Goal: Task Accomplishment & Management: Use online tool/utility

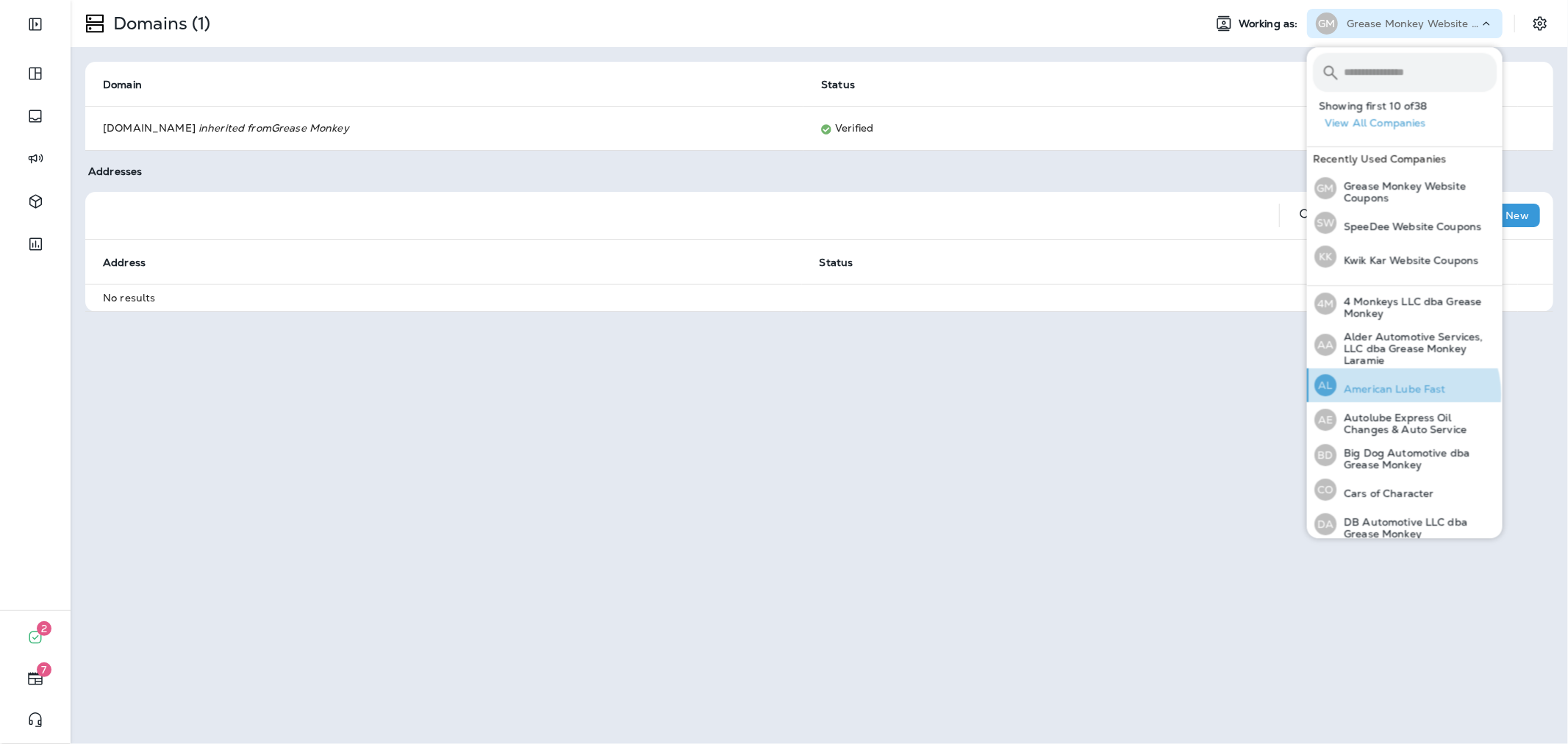
click at [1402, 393] on p "American Lube Fast" at bounding box center [1391, 388] width 109 height 12
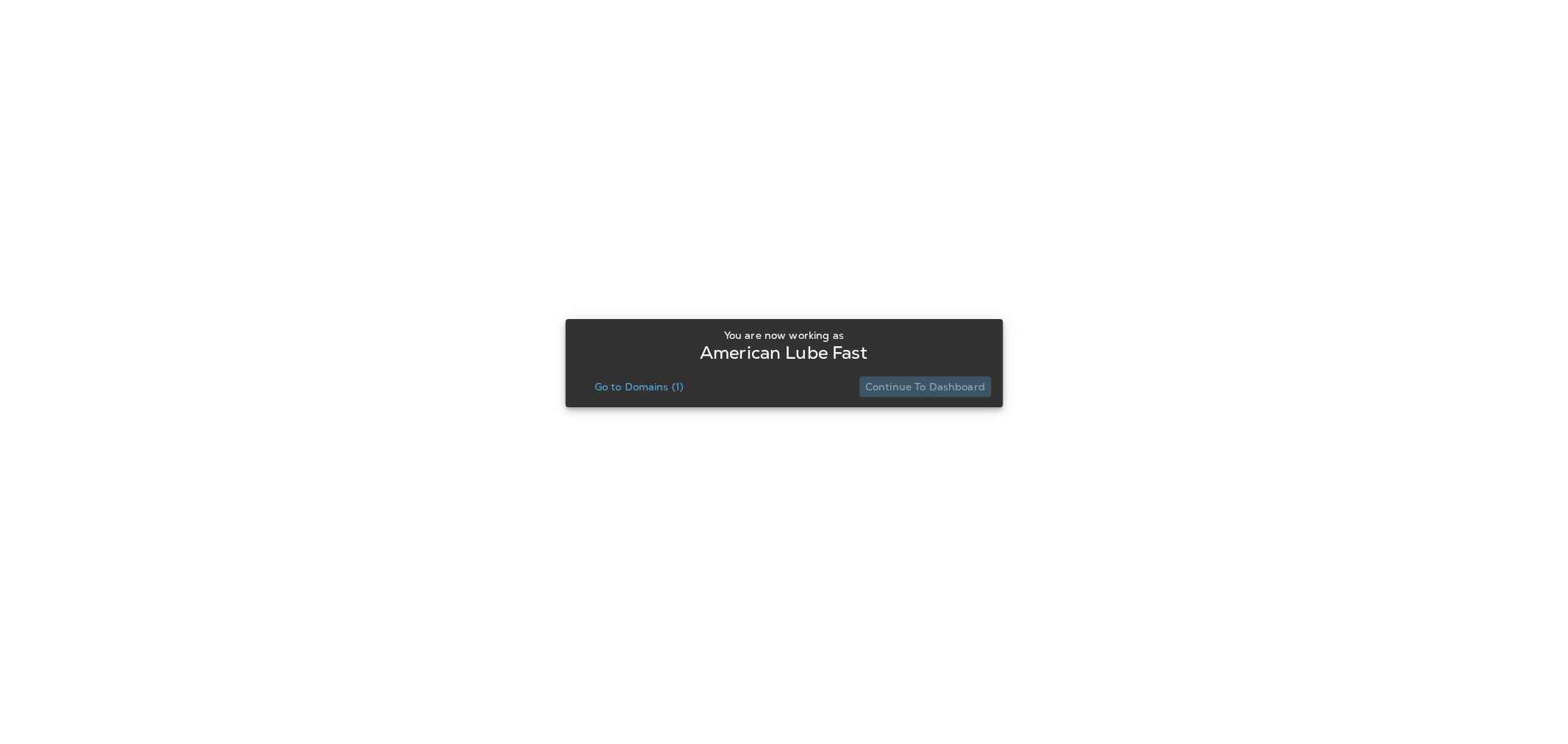
click at [943, 386] on p "Continue to Dashboard" at bounding box center [925, 386] width 120 height 12
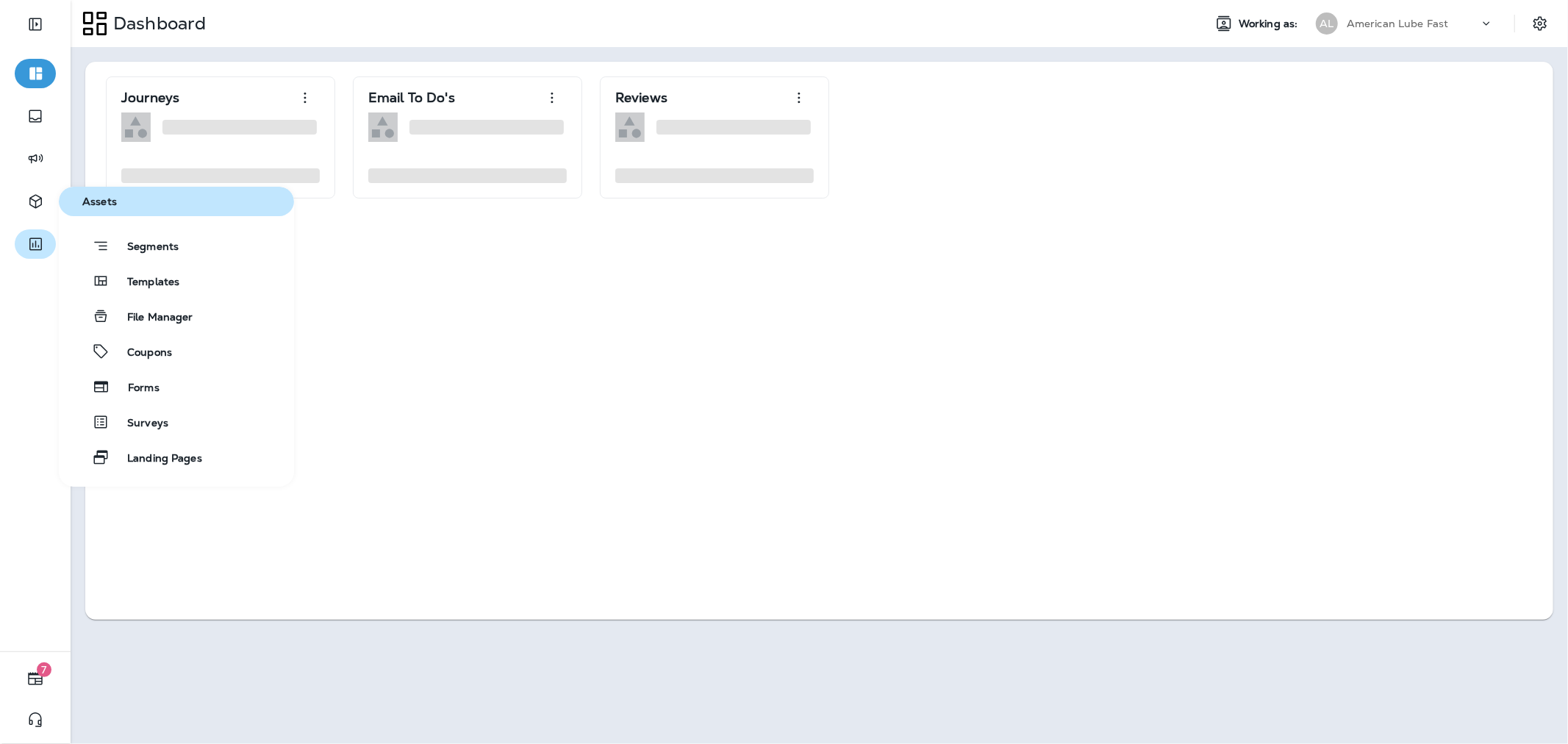
click at [48, 240] on button "button" at bounding box center [35, 244] width 41 height 30
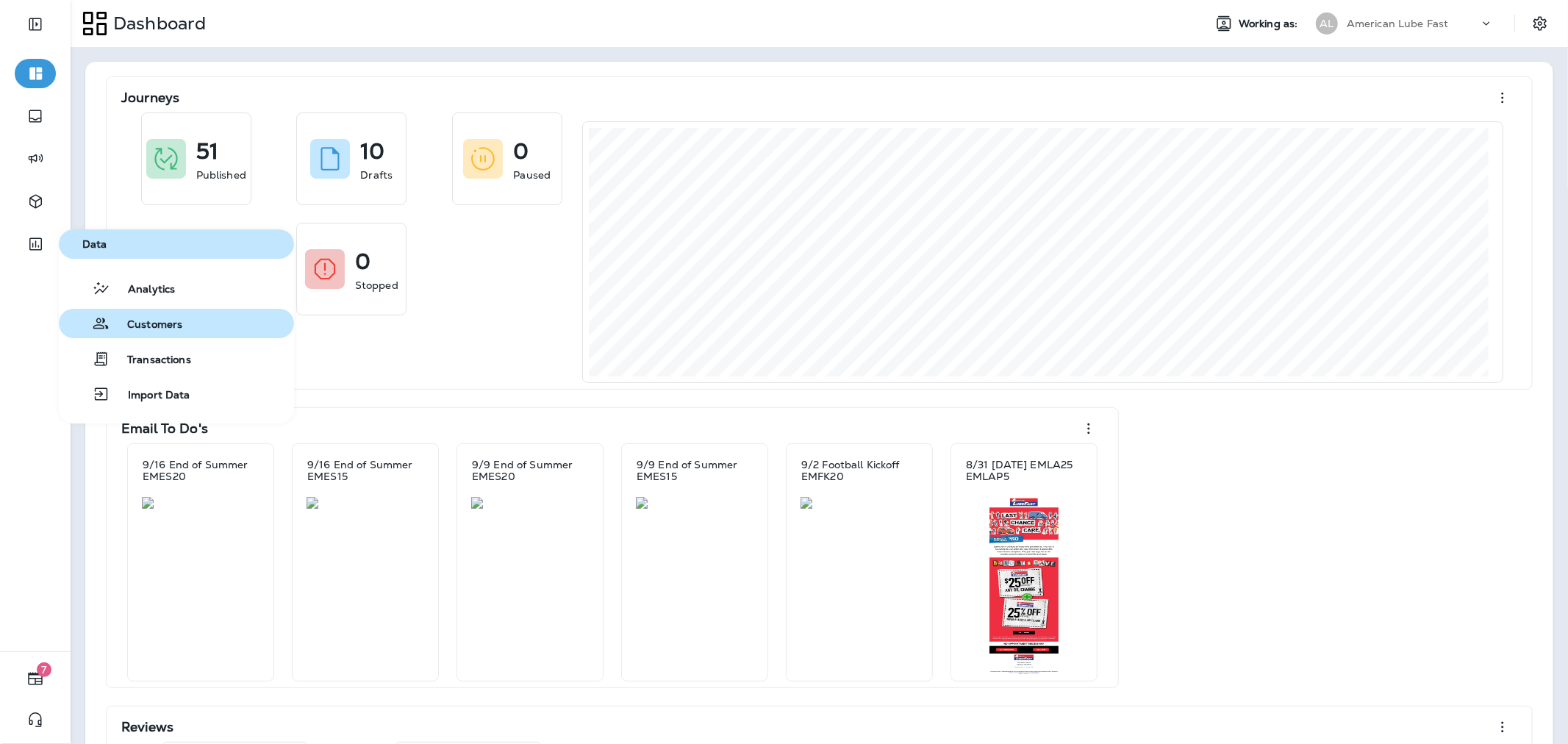
click at [184, 317] on button "Customers" at bounding box center [176, 324] width 235 height 30
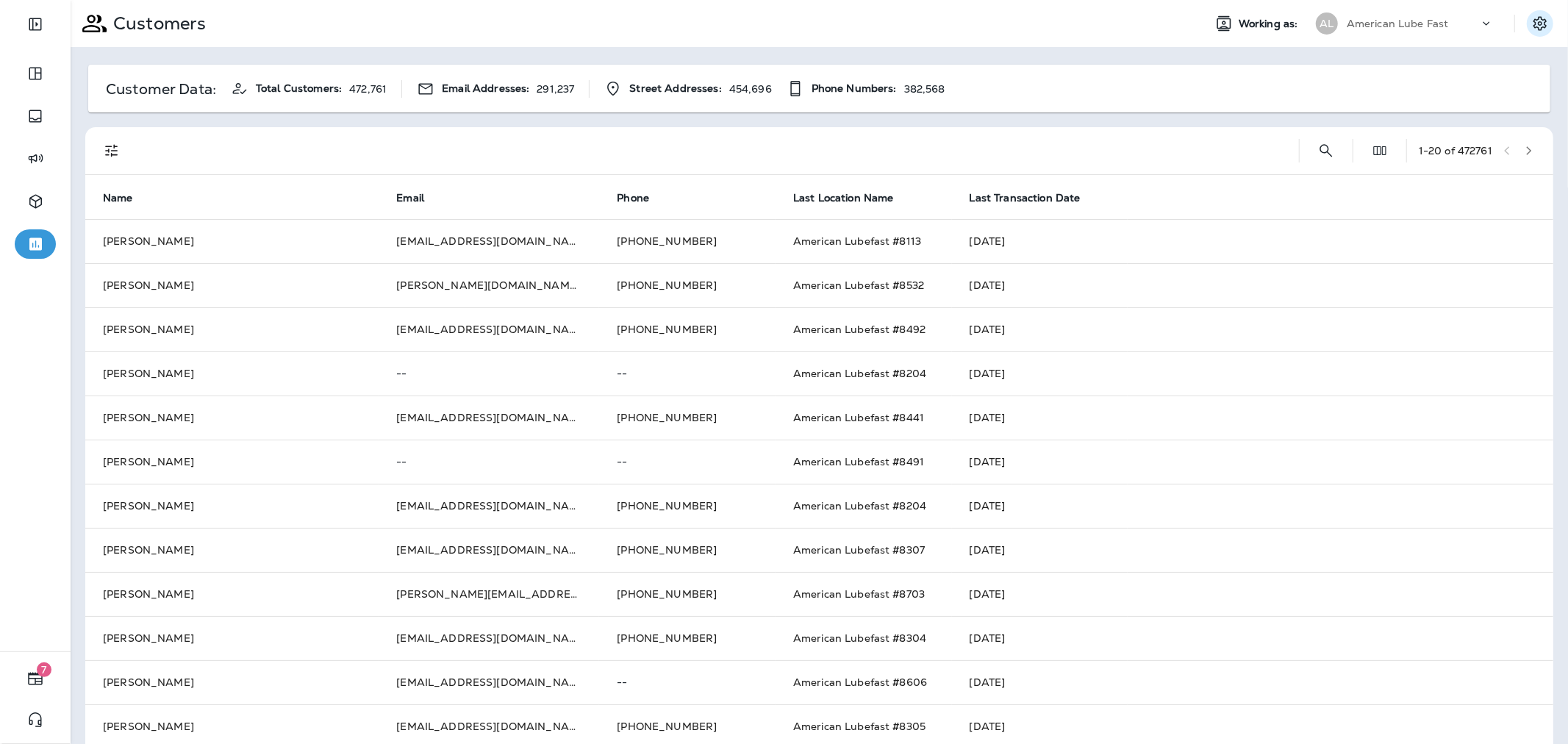
click at [1527, 13] on button "Settings" at bounding box center [1540, 23] width 27 height 27
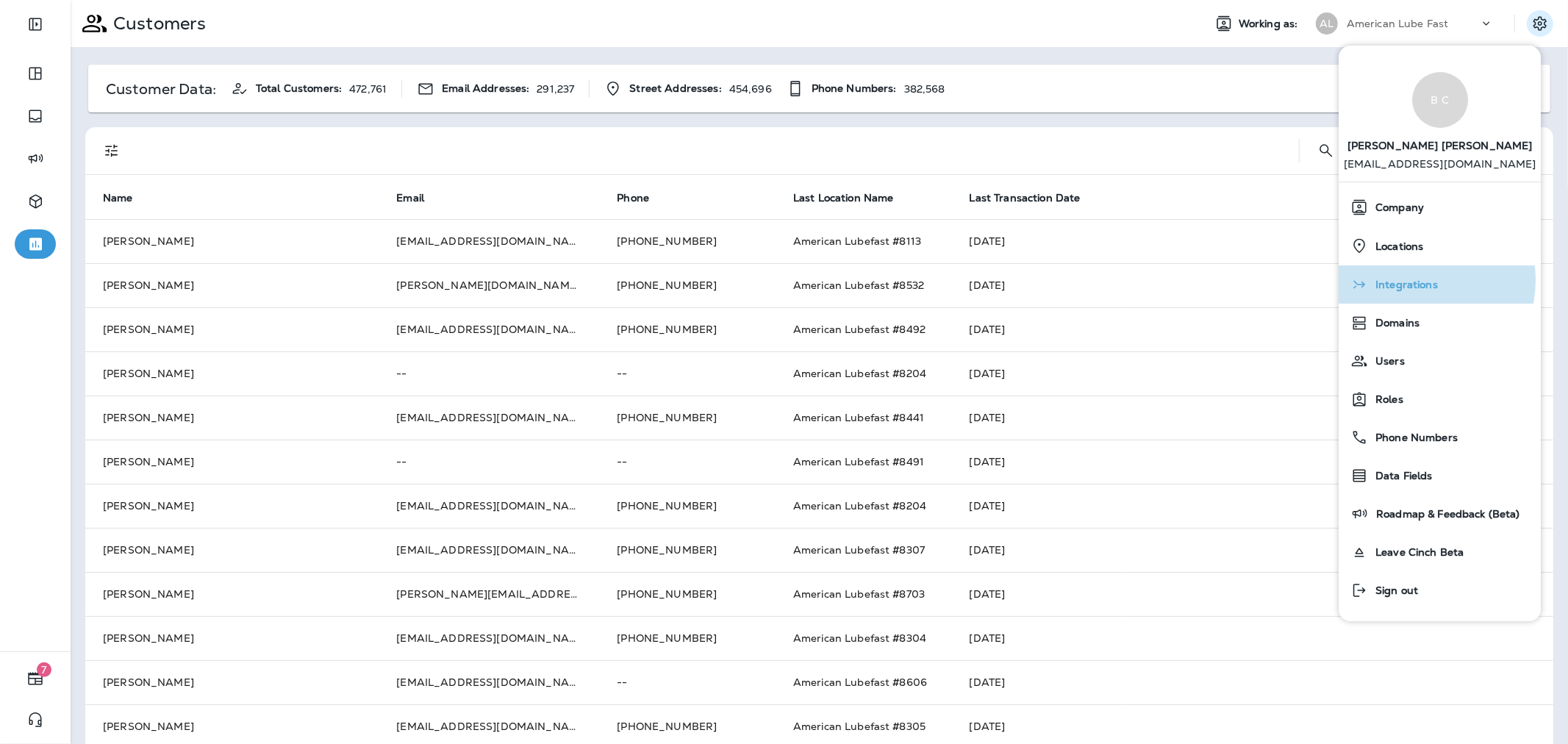
click at [1414, 280] on span "Integrations" at bounding box center [1402, 284] width 70 height 13
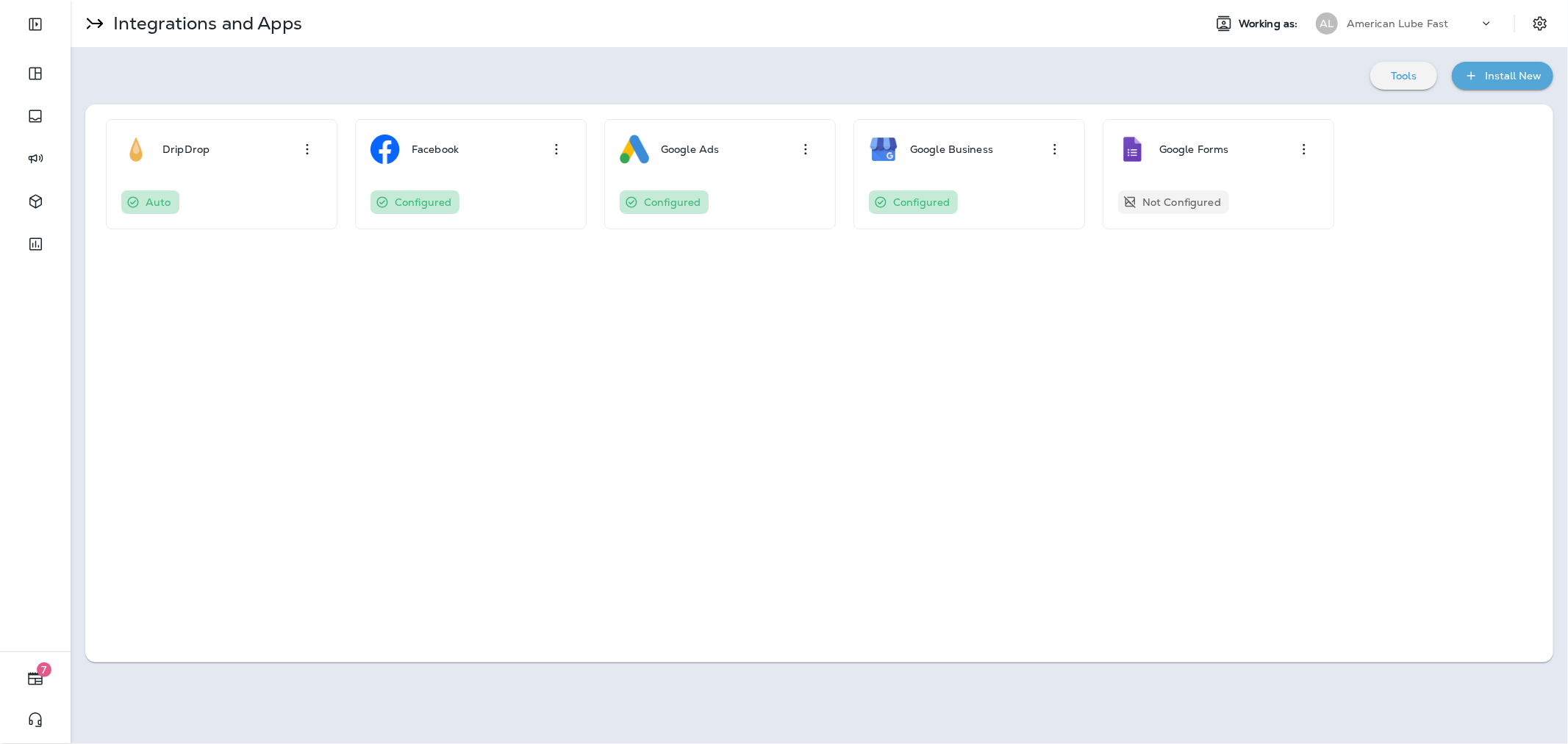
click at [1502, 68] on div "Install New" at bounding box center [1513, 77] width 56 height 19
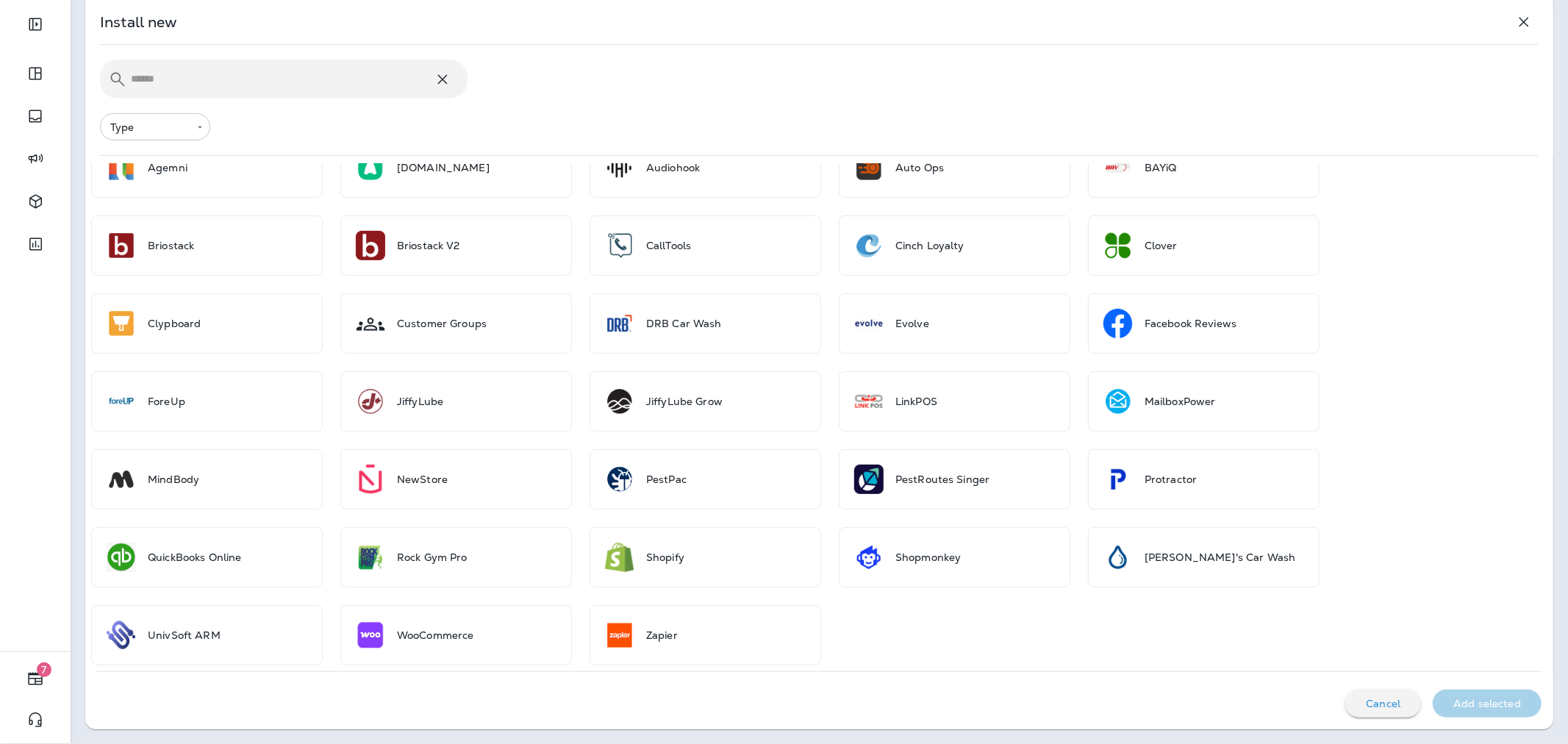
scroll to position [136, 0]
